Goal: Information Seeking & Learning: Learn about a topic

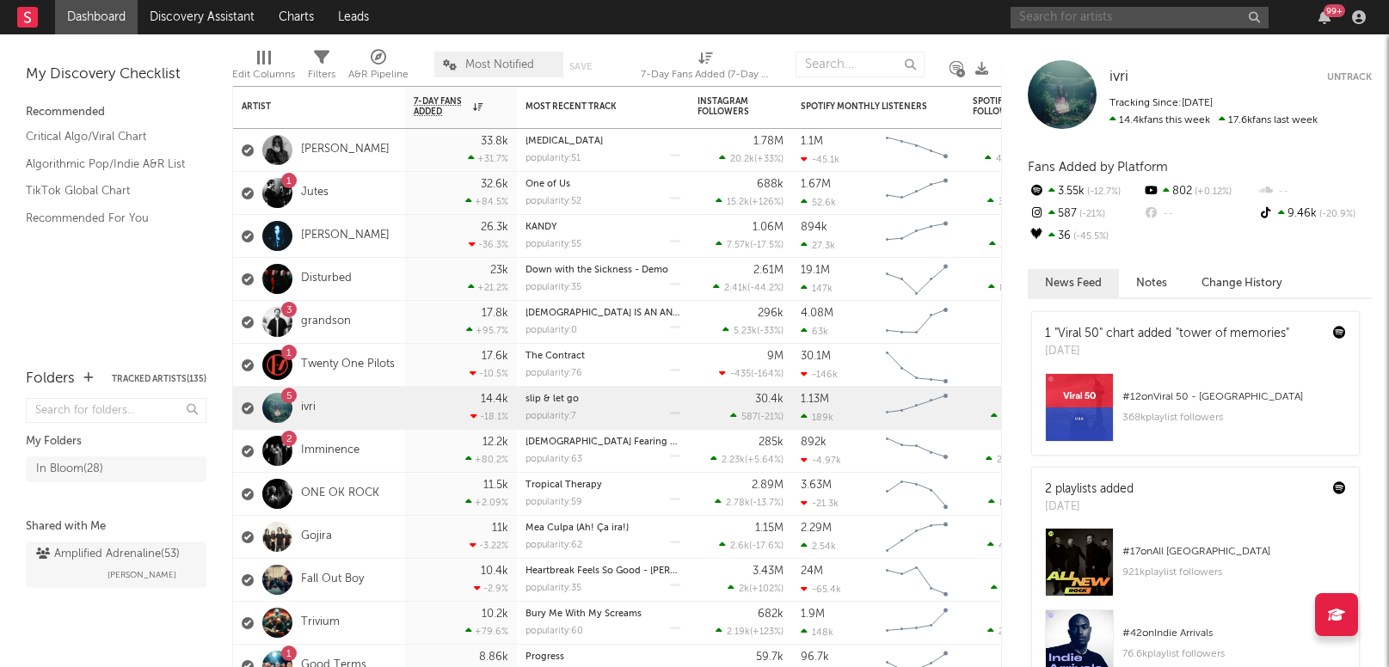
click at [1113, 17] on input "text" at bounding box center [1139, 17] width 258 height 21
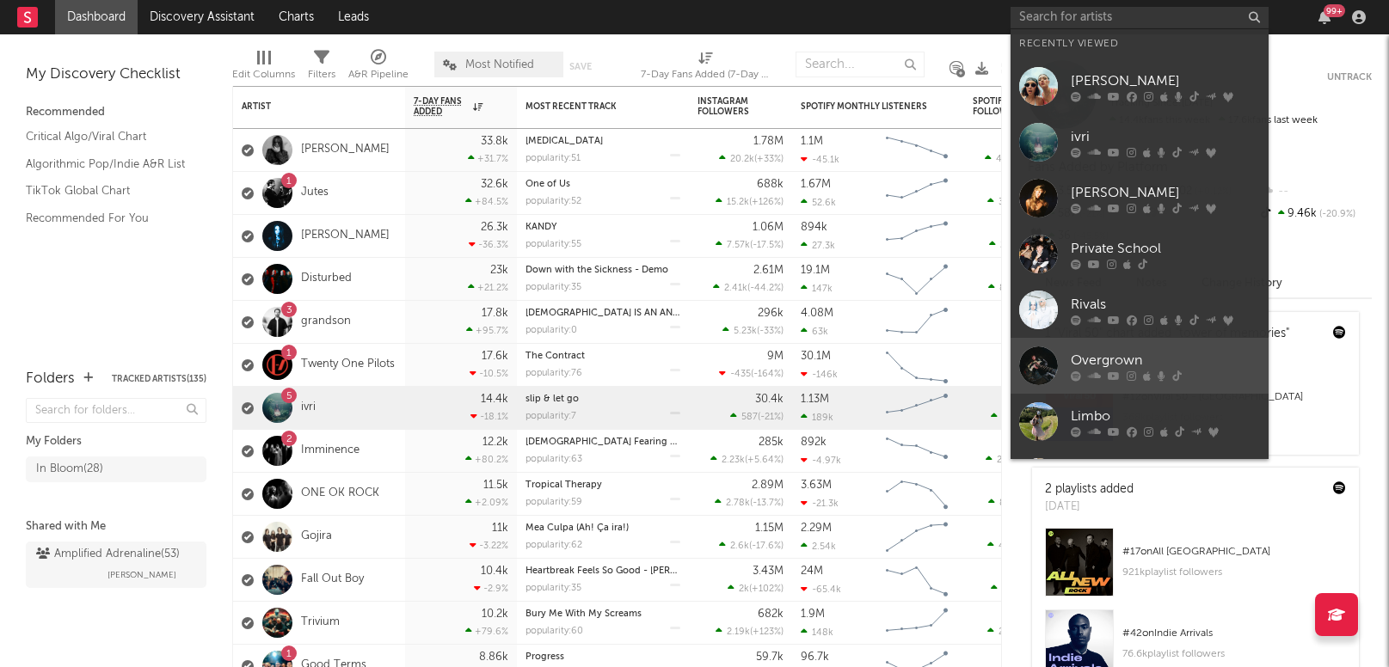
click at [1136, 363] on div "Overgrown" at bounding box center [1165, 360] width 189 height 21
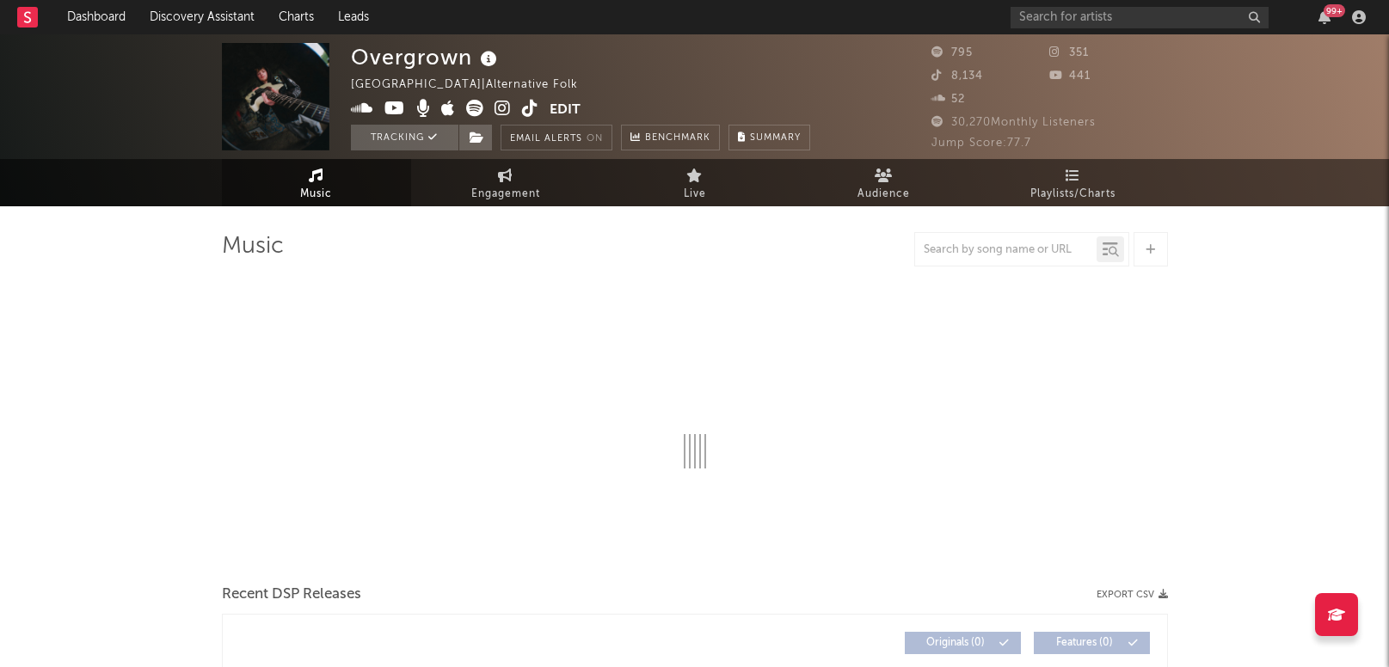
select select "1w"
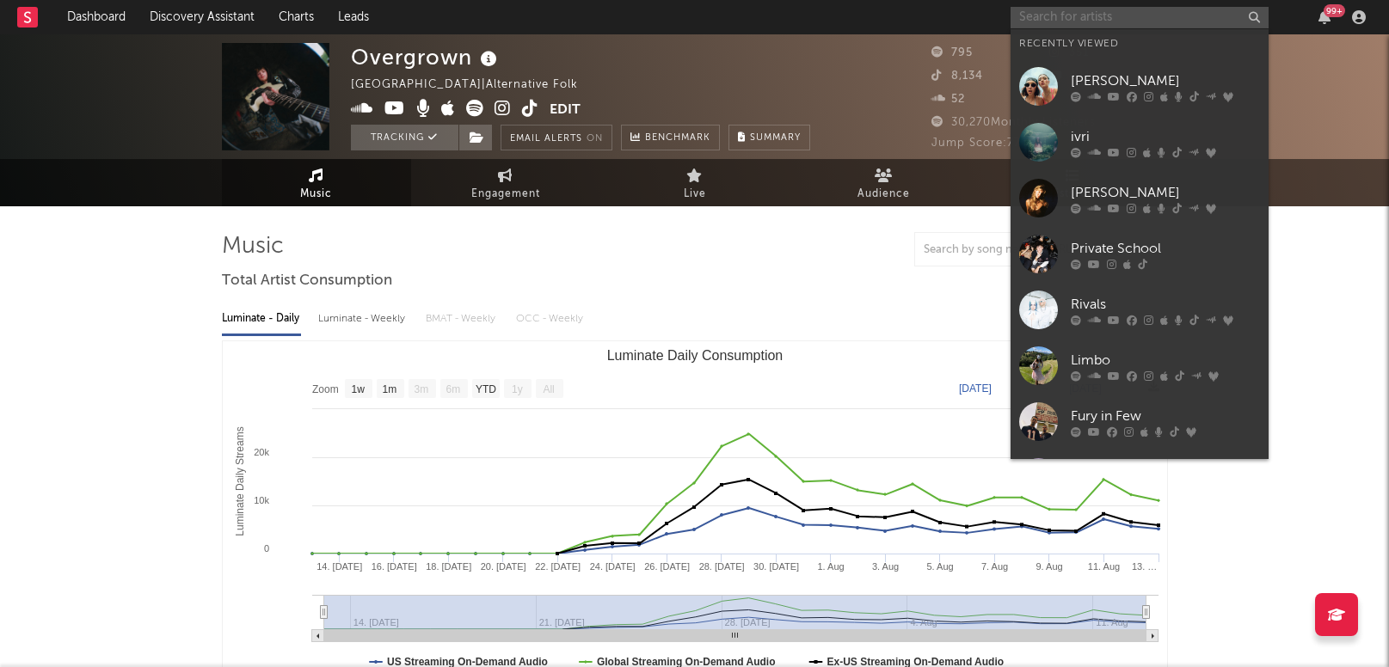
click at [1133, 11] on input "text" at bounding box center [1139, 17] width 258 height 21
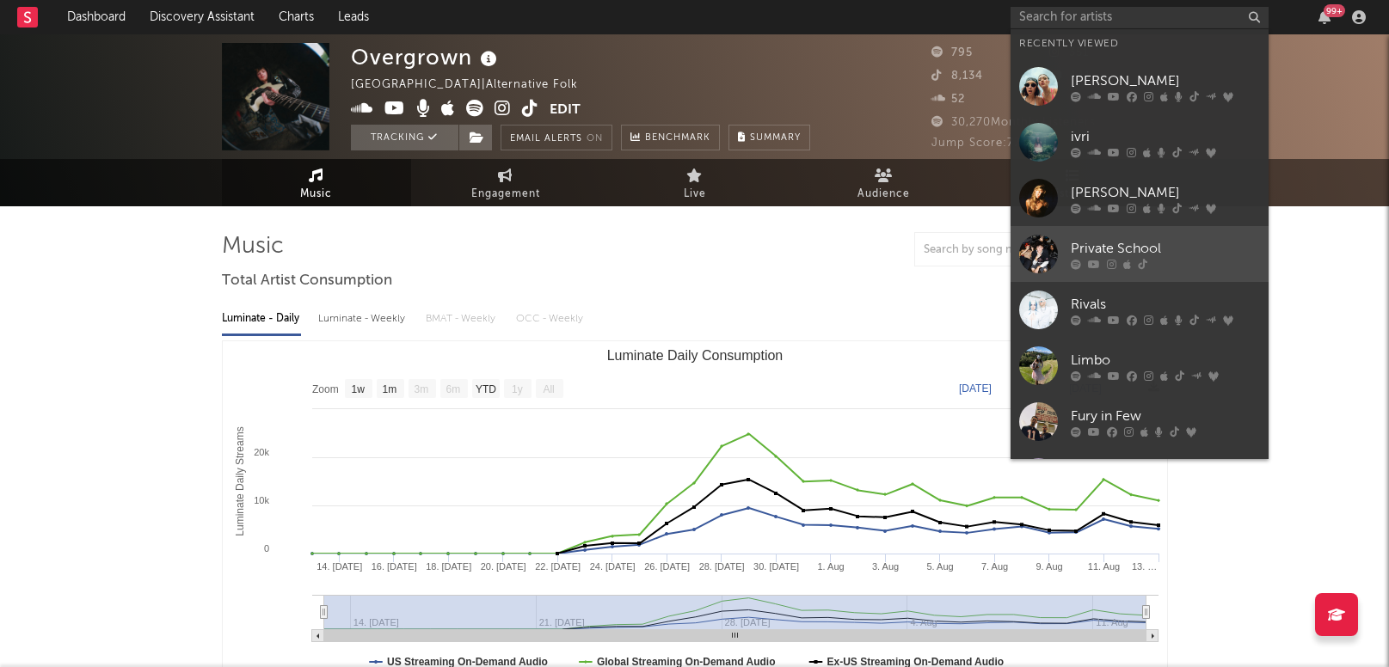
click at [1146, 253] on div "Private School" at bounding box center [1165, 248] width 189 height 21
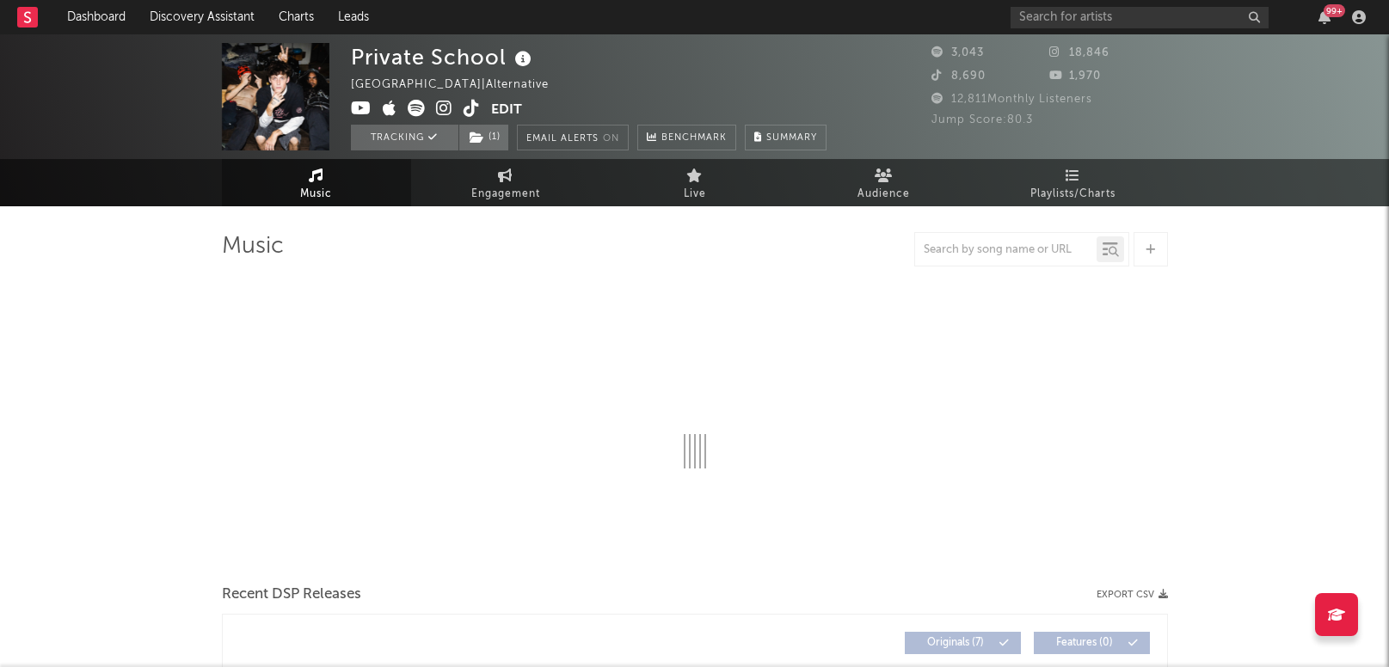
select select "1w"
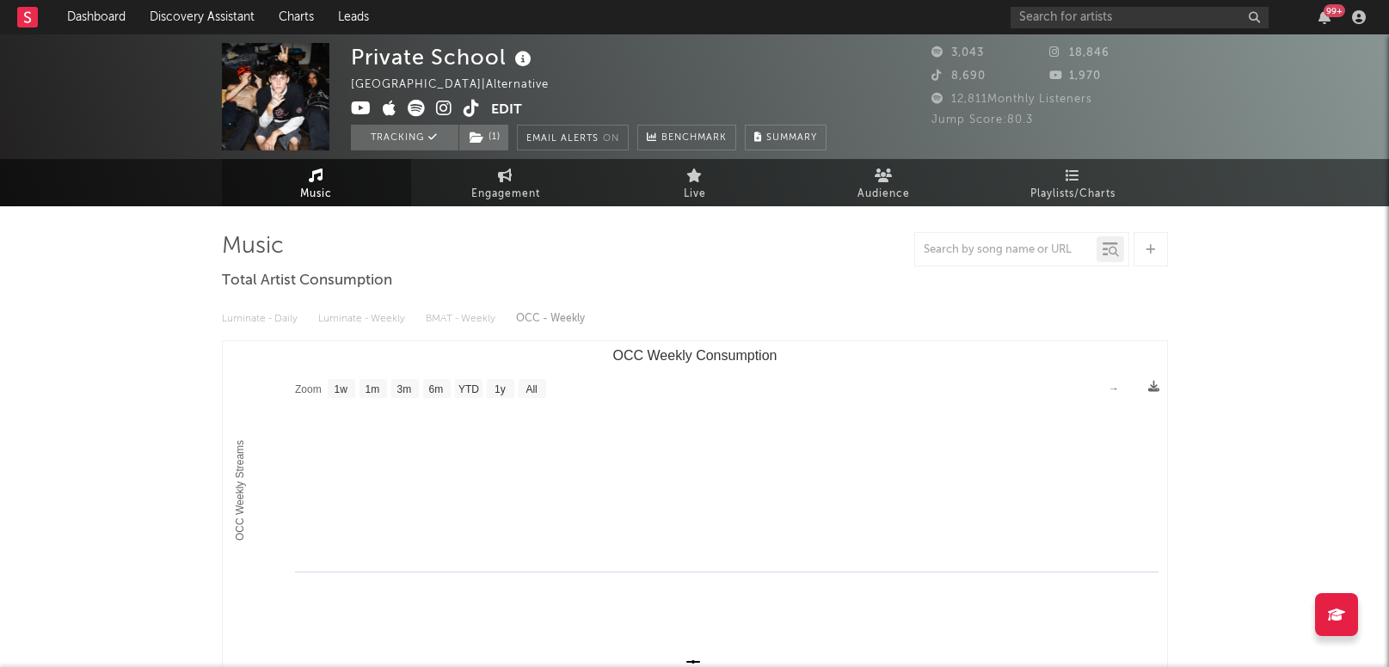
click at [418, 107] on icon at bounding box center [416, 108] width 17 height 17
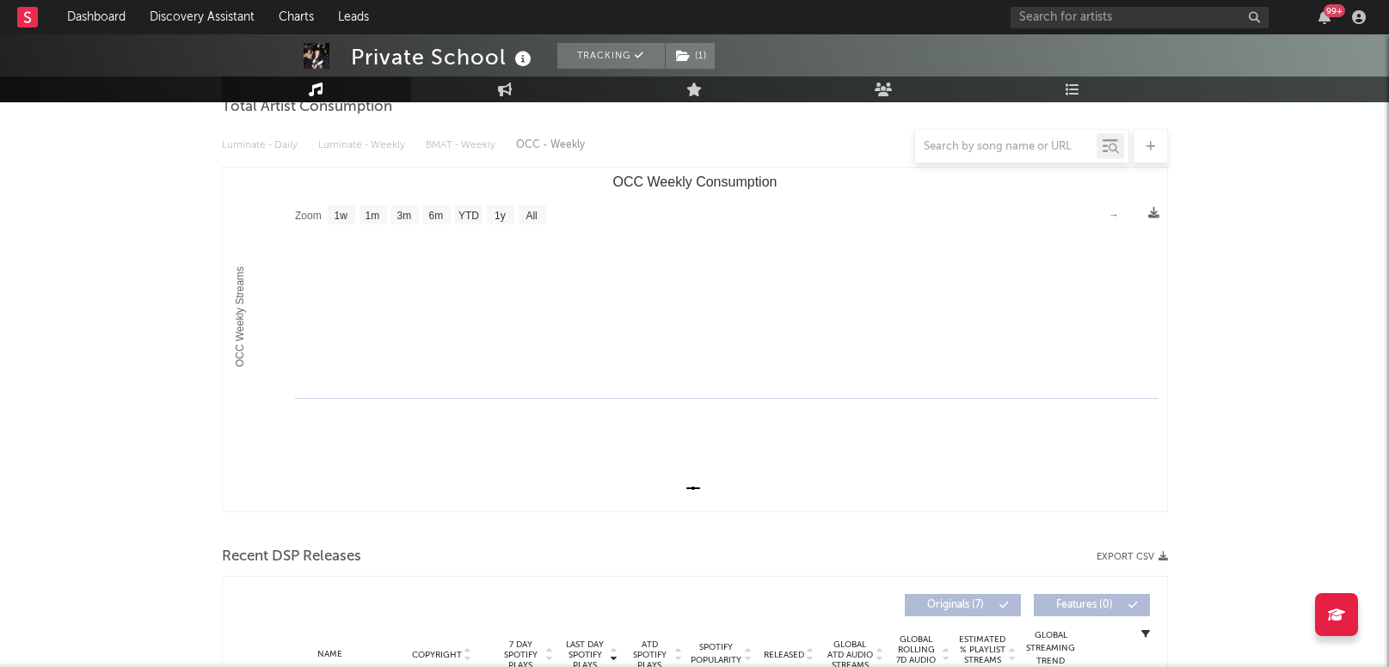
scroll to position [176, 0]
click at [689, 488] on rect "OCC Weekly Consumption" at bounding box center [695, 337] width 944 height 344
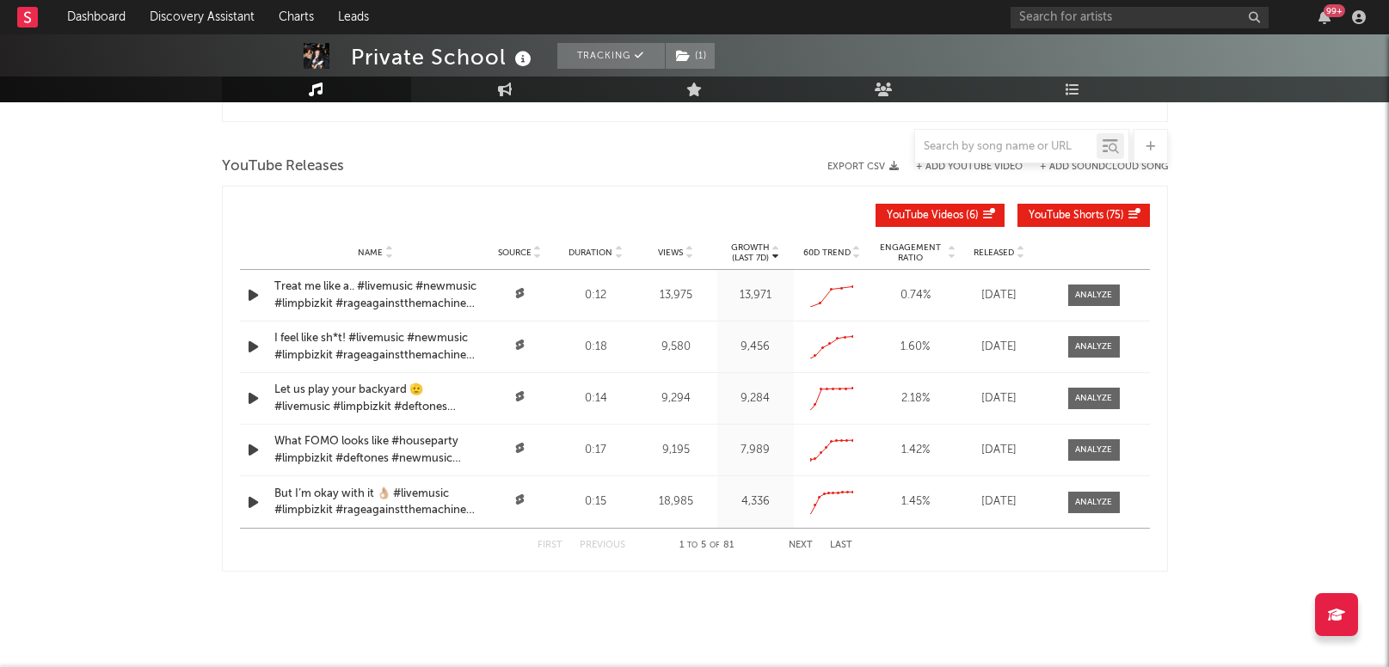
scroll to position [1521, 0]
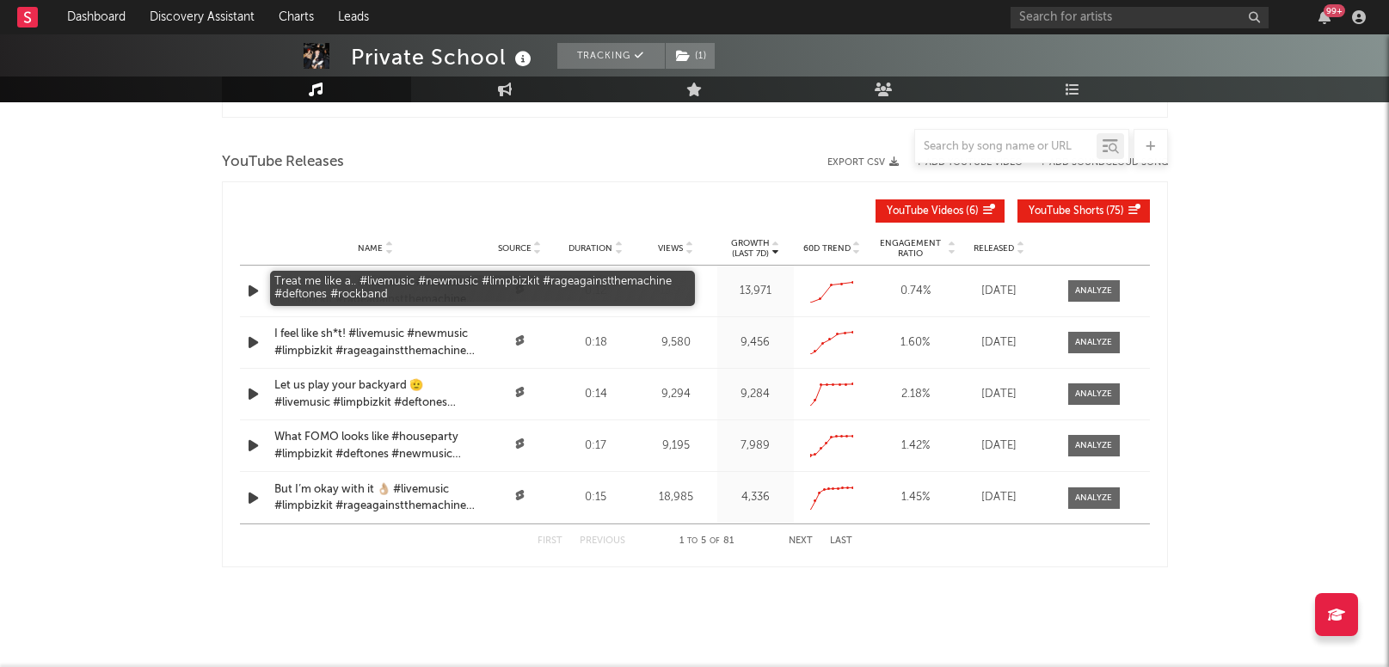
click at [319, 276] on div "Treat me like a.. #livemusic #newmusic #limpbizkit #rageagainstthemachine #deft…" at bounding box center [375, 291] width 203 height 34
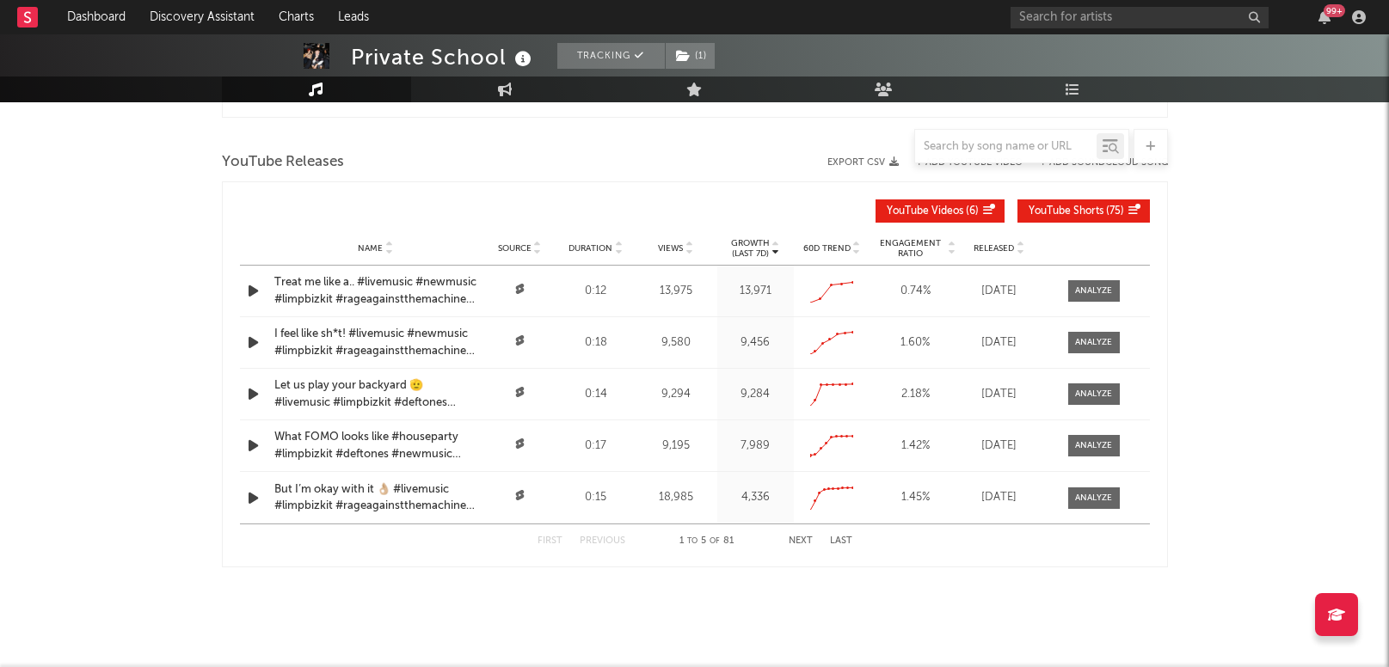
click at [664, 243] on span "Views" at bounding box center [670, 248] width 25 height 10
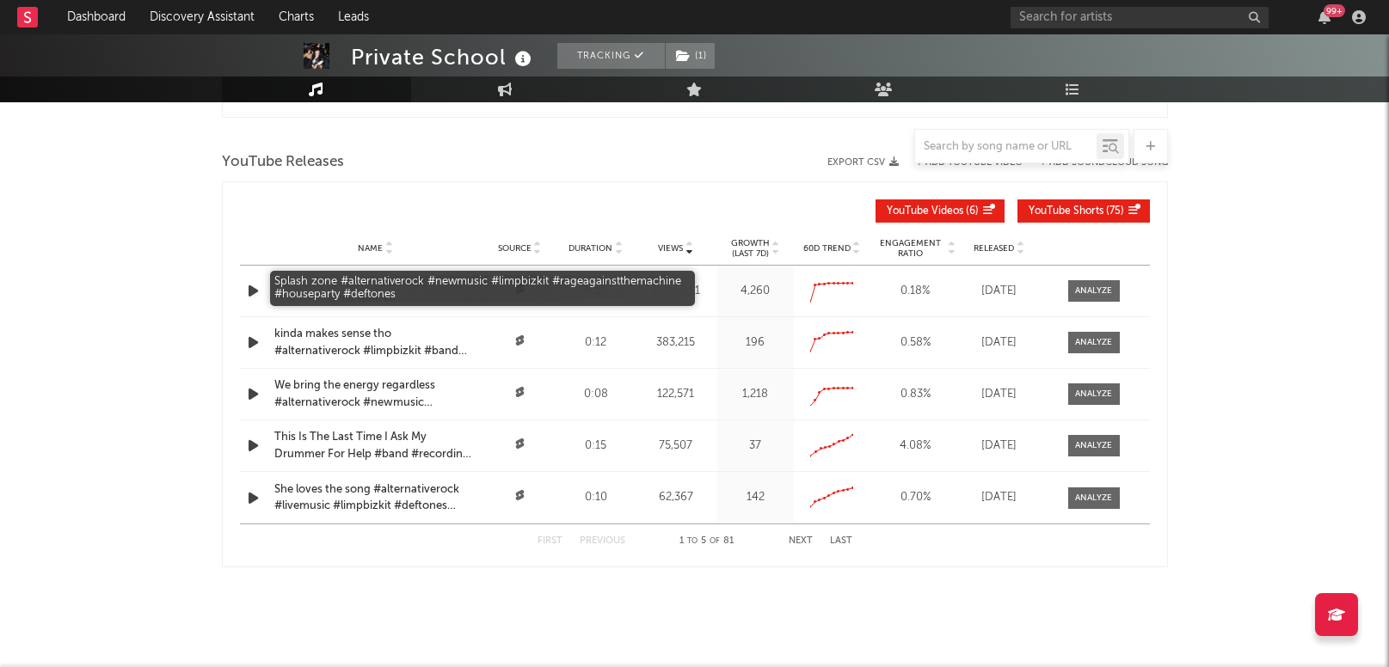
click at [378, 280] on div "Splash zone #alternativerock #newmusic #limpbizkit #rageagainstthemachine #hous…" at bounding box center [375, 291] width 203 height 34
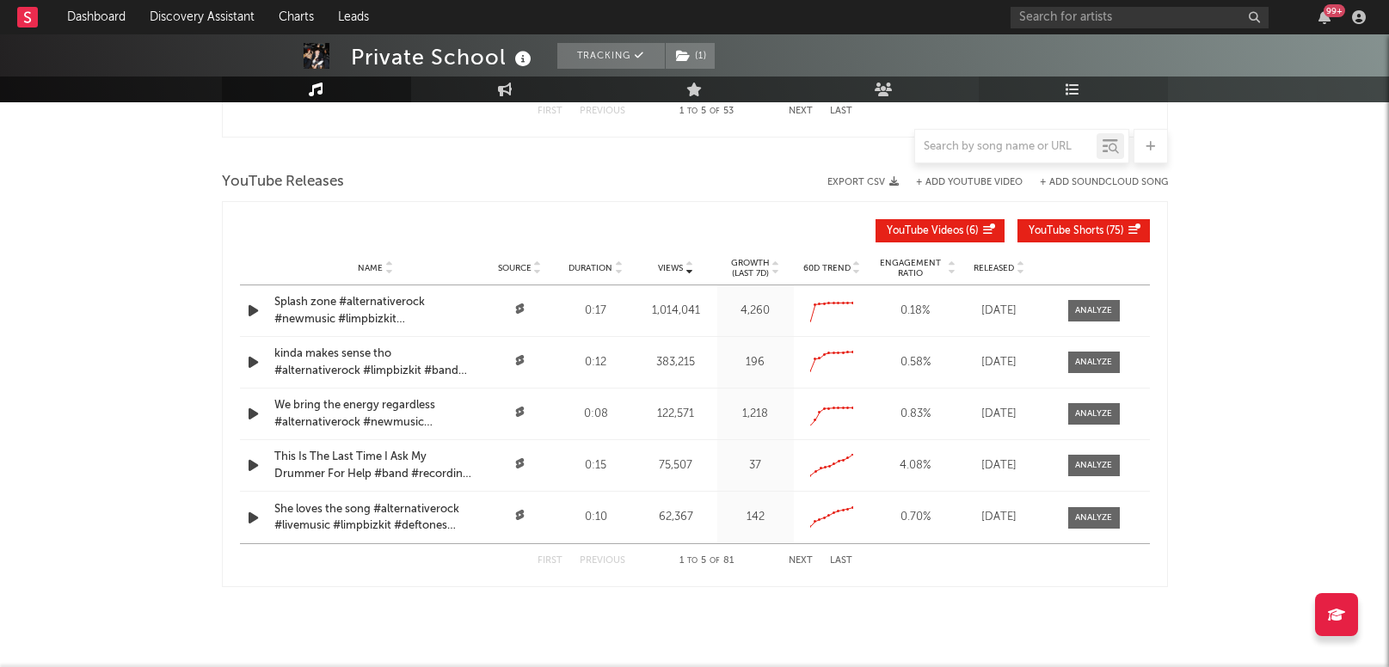
scroll to position [1496, 0]
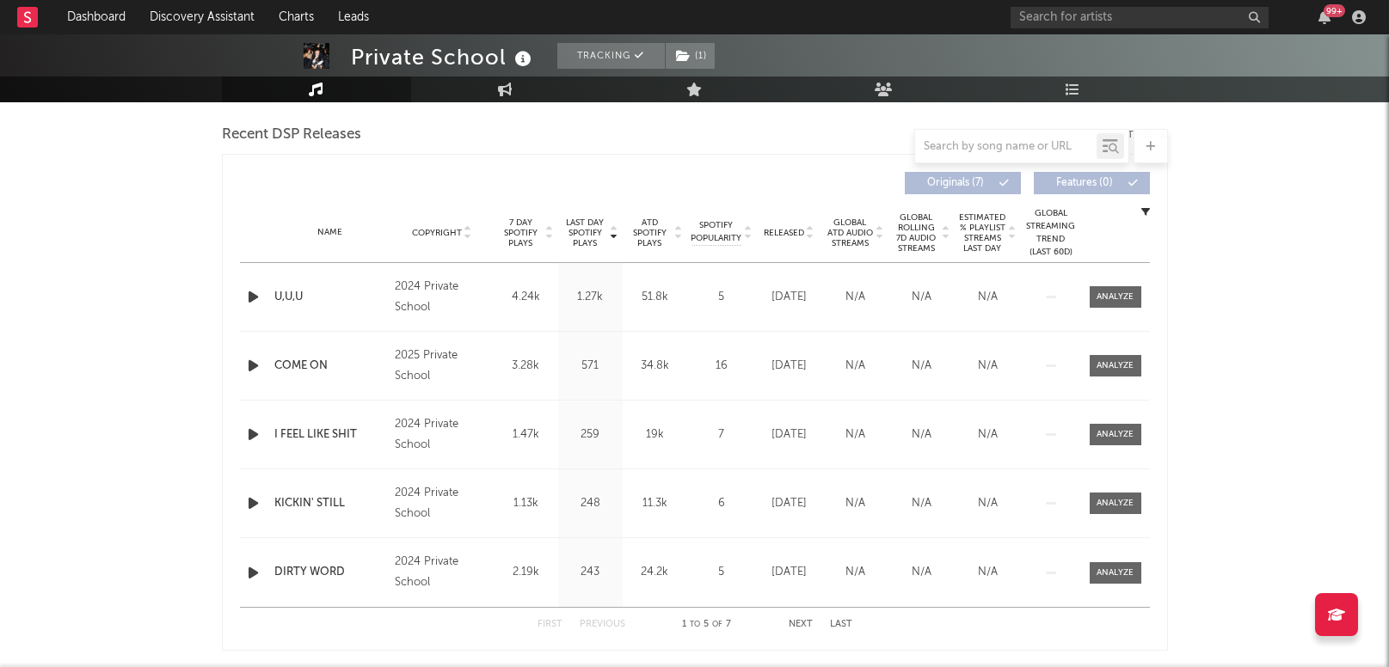
scroll to position [626, 0]
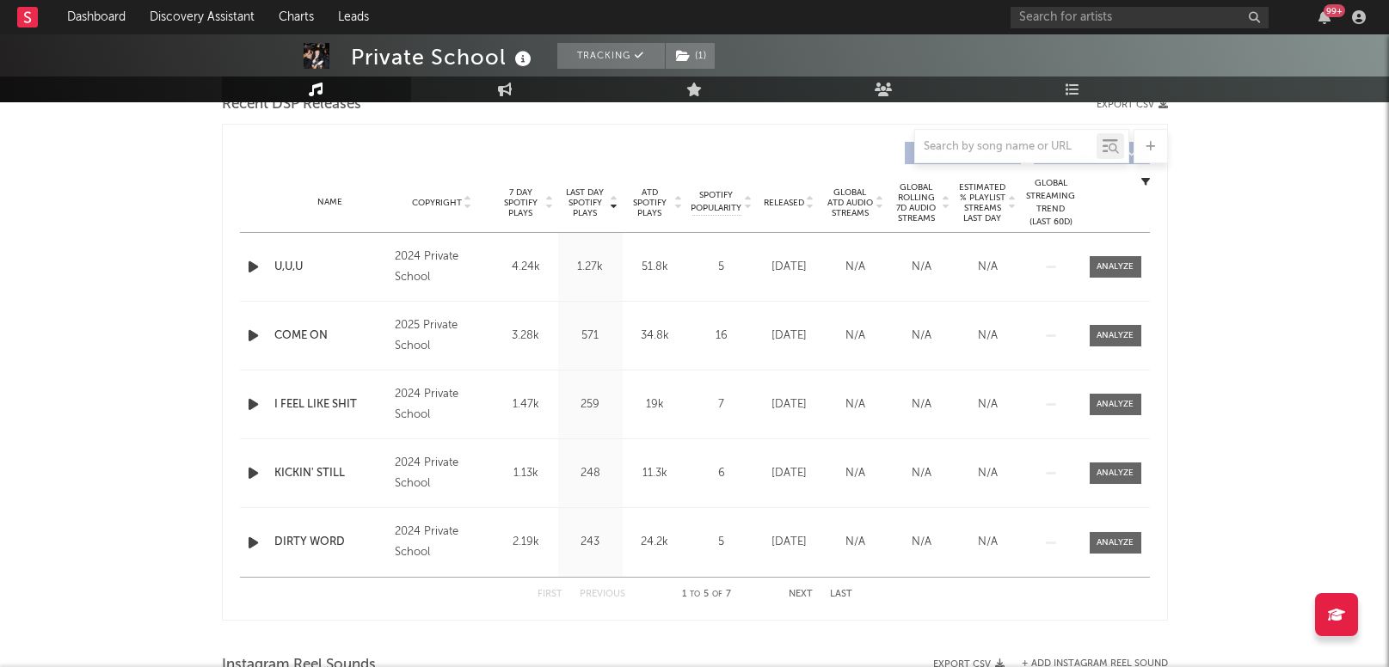
click at [803, 593] on button "Next" at bounding box center [801, 594] width 24 height 9
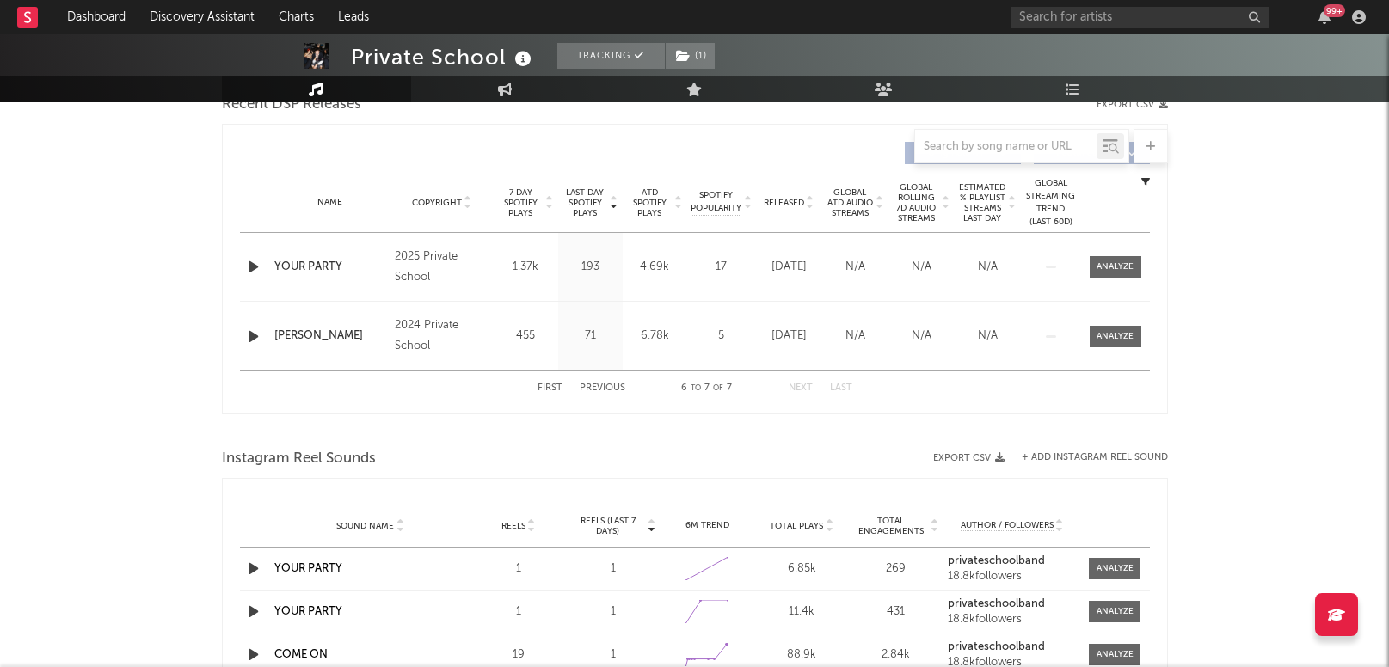
drag, startPoint x: 1260, startPoint y: 127, endPoint x: 1240, endPoint y: 17, distance: 111.8
click at [1260, 127] on div "Private School Tracking ( 1 ) [GEOGRAPHIC_DATA] | Alternative Edit Tracking ( 1…" at bounding box center [694, 396] width 1389 height 1977
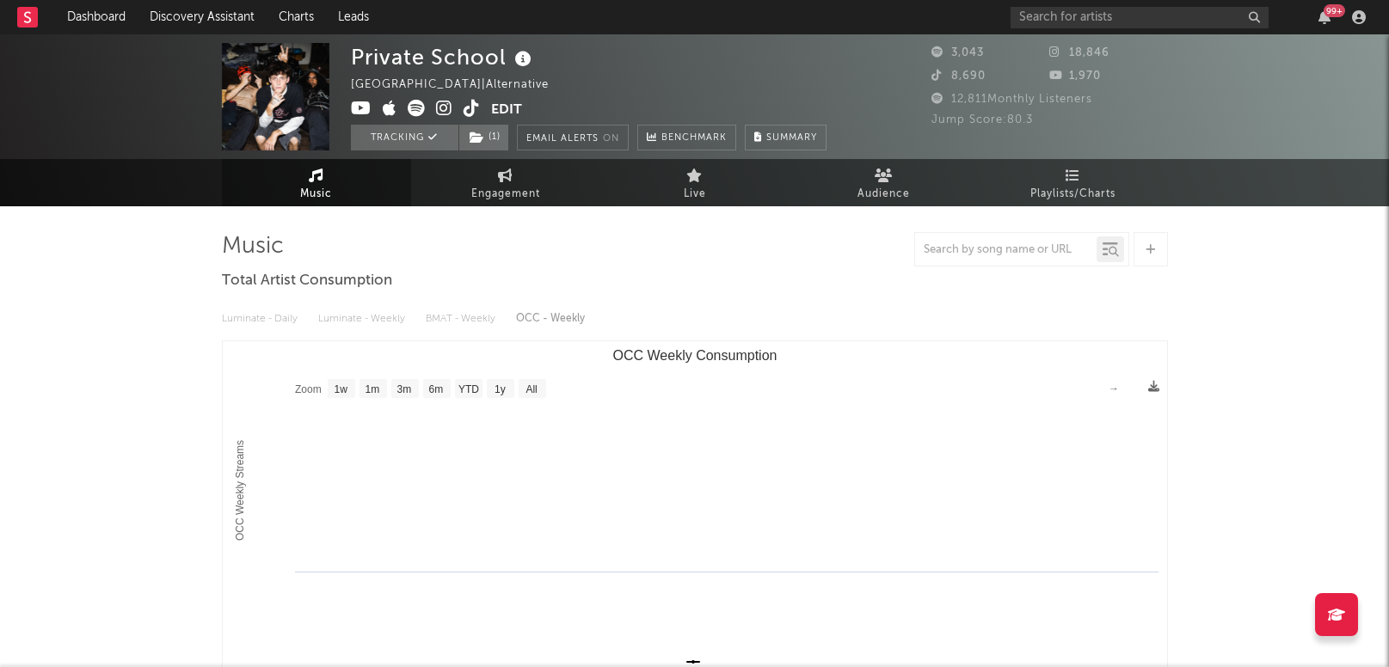
scroll to position [0, 0]
